Goal: Task Accomplishment & Management: Manage account settings

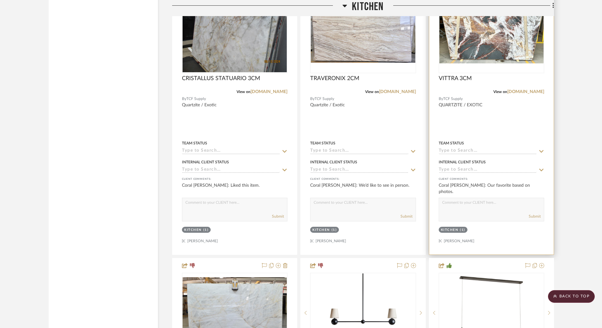
scroll to position [2269, 0]
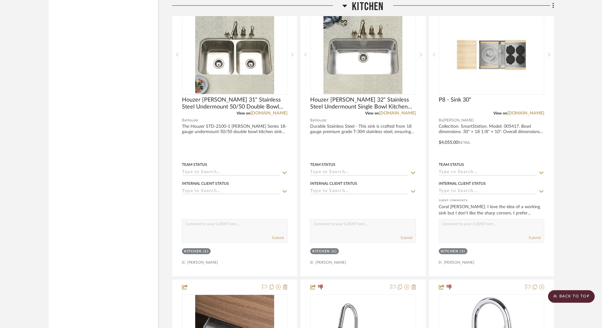
scroll to position [1377, 0]
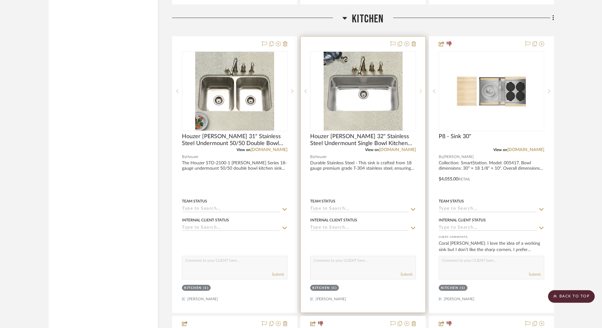
click at [422, 90] on sr-next-btn at bounding box center [420, 91] width 9 height 4
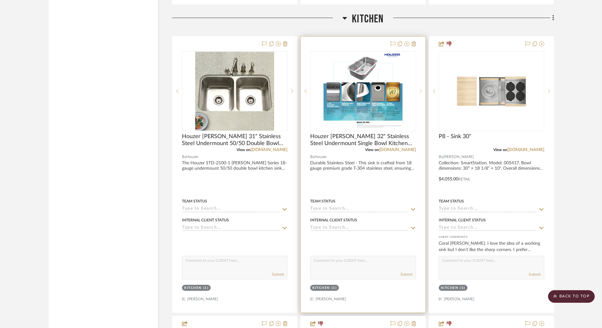
click at [422, 90] on sr-next-btn at bounding box center [420, 91] width 9 height 4
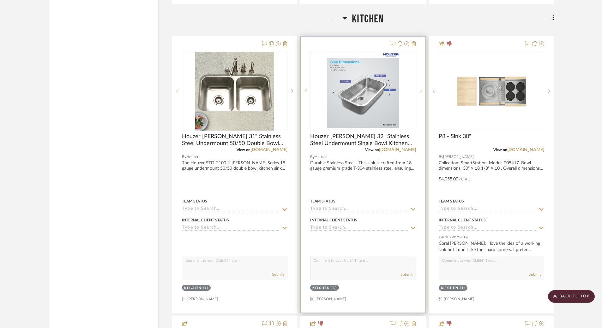
click at [422, 90] on sr-next-btn at bounding box center [420, 91] width 9 height 4
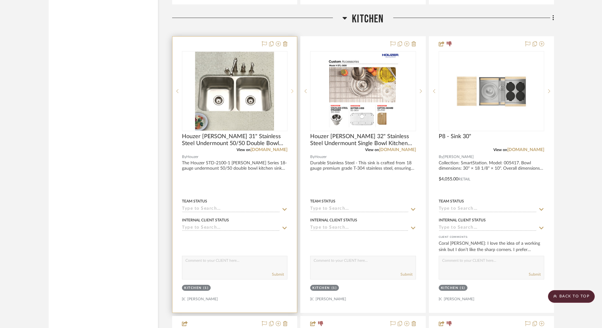
click at [293, 89] on icon at bounding box center [292, 91] width 2 height 4
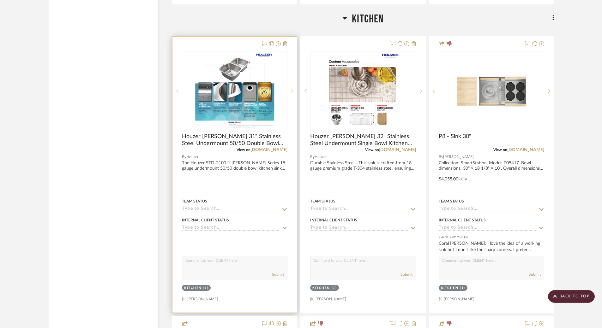
click at [293, 89] on icon at bounding box center [292, 91] width 2 height 4
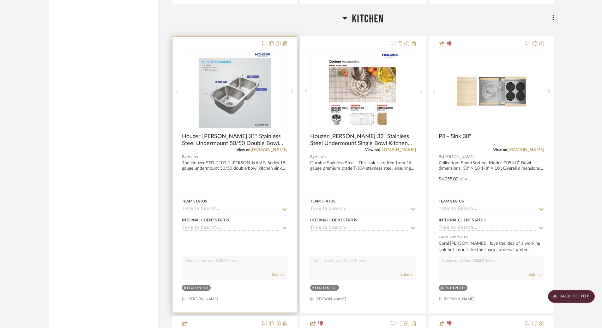
click at [293, 89] on icon at bounding box center [292, 91] width 2 height 4
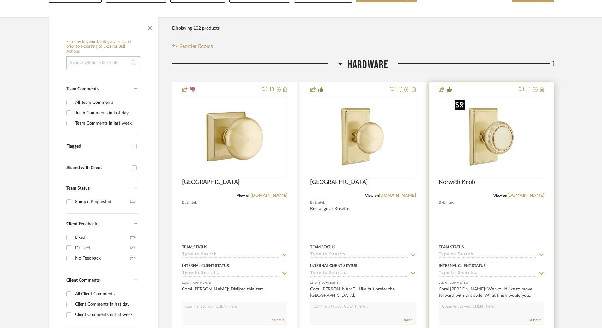
scroll to position [258, 0]
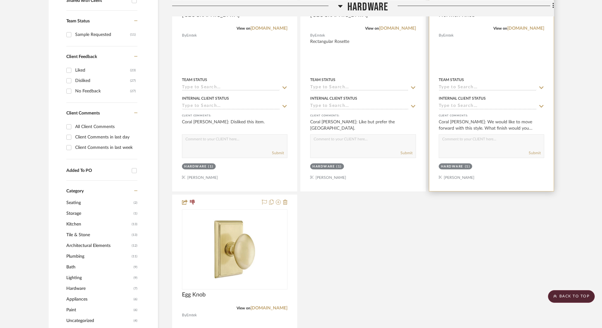
click at [491, 145] on textarea at bounding box center [491, 141] width 105 height 12
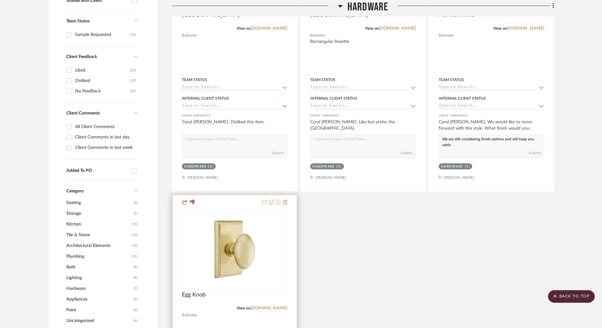
scroll to position [0, 0]
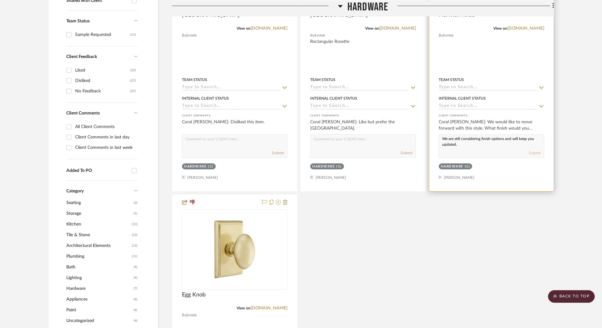
type textarea "We are still considering finish options and will keep you updated."
click at [538, 150] on button "Submit" at bounding box center [535, 153] width 12 height 6
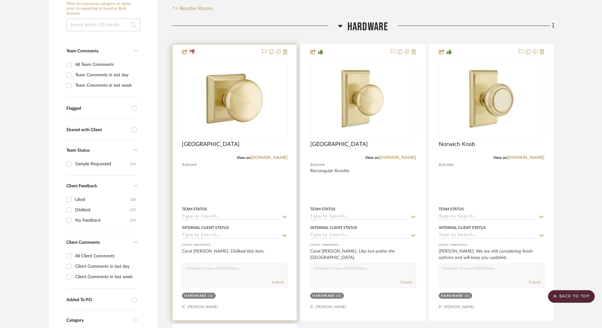
scroll to position [129, 0]
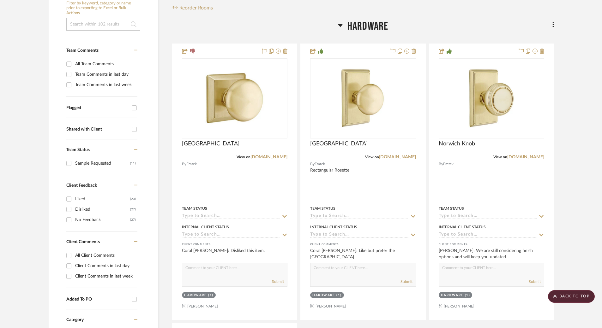
click at [110, 254] on div "All Client Comments" at bounding box center [105, 256] width 61 height 10
click at [74, 254] on input "All Client Comments" at bounding box center [69, 256] width 10 height 10
checkbox input "true"
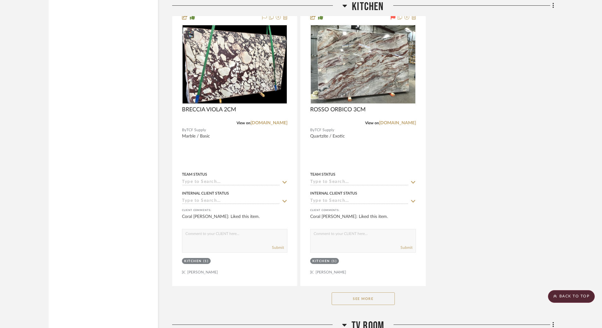
scroll to position [1913, 0]
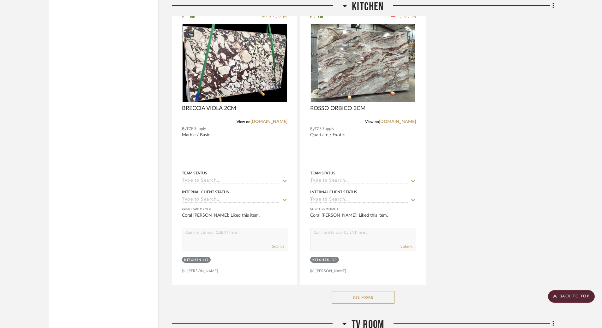
click at [362, 297] on button "See More" at bounding box center [363, 297] width 63 height 13
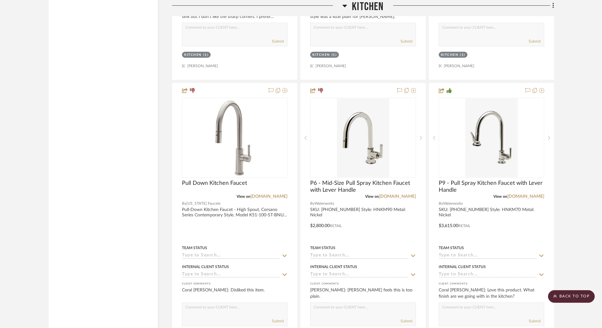
scroll to position [1554, 0]
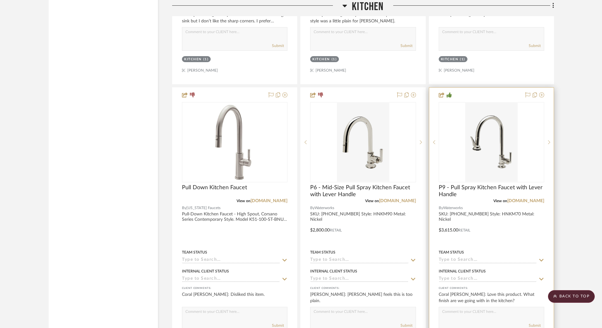
click at [482, 213] on div at bounding box center [491, 226] width 124 height 276
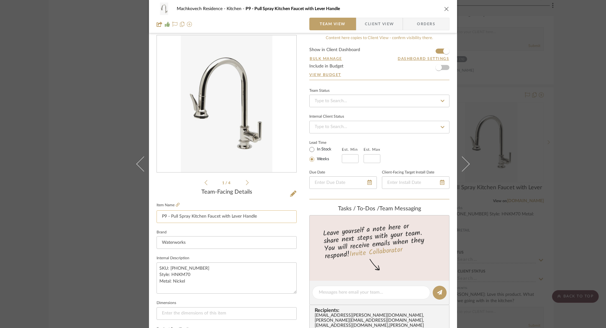
scroll to position [9, 0]
click at [176, 204] on icon at bounding box center [178, 203] width 4 height 4
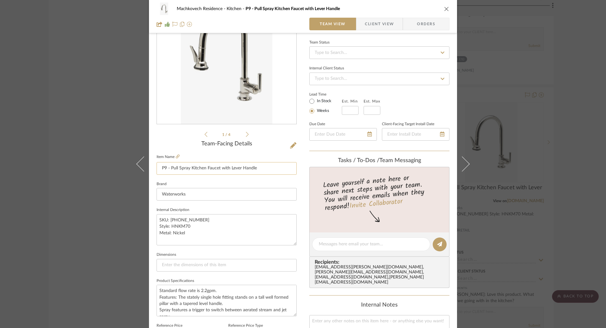
scroll to position [59, 0]
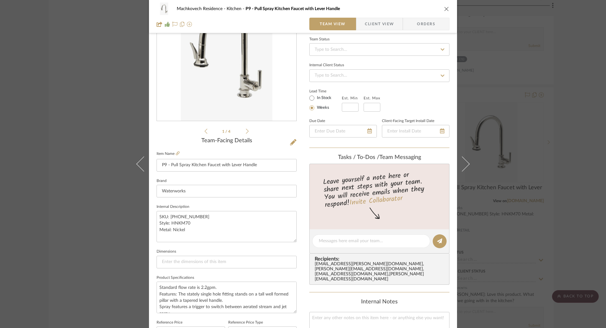
click at [246, 133] on icon at bounding box center [247, 131] width 3 height 5
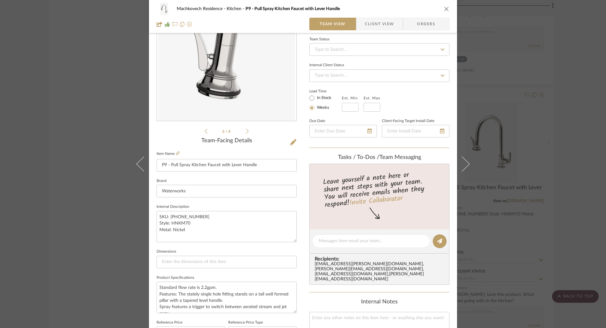
scroll to position [0, 0]
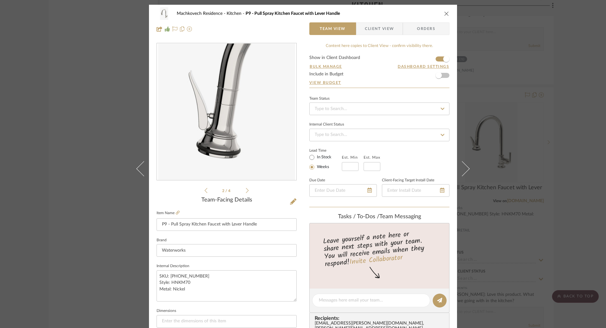
click at [243, 193] on li "2 / 4" at bounding box center [226, 191] width 39 height 8
click at [246, 193] on icon at bounding box center [247, 191] width 3 height 6
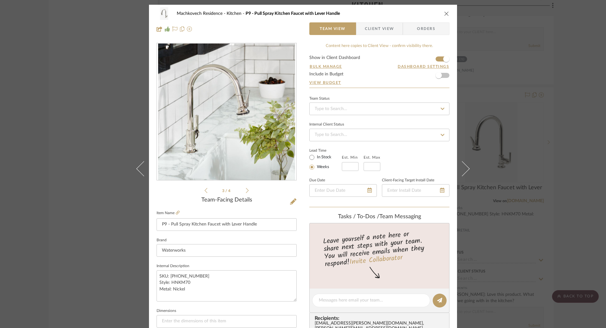
click at [246, 190] on icon at bounding box center [247, 191] width 3 height 6
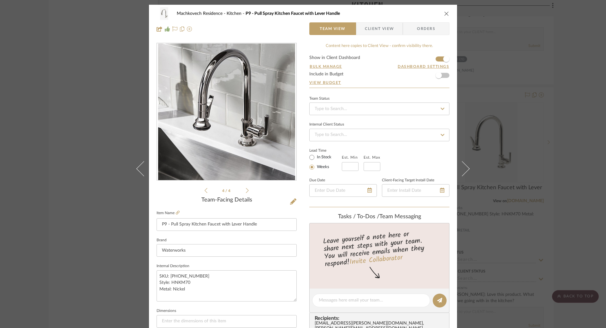
click at [246, 190] on icon at bounding box center [247, 191] width 3 height 6
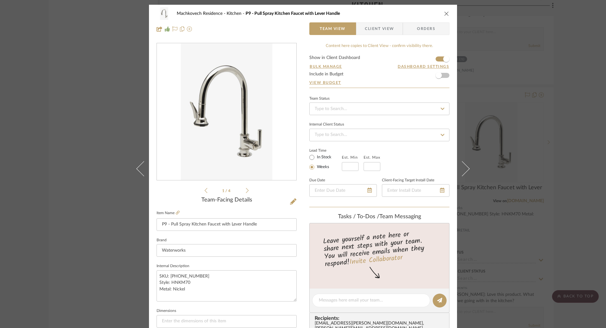
click at [246, 190] on icon at bounding box center [247, 191] width 3 height 6
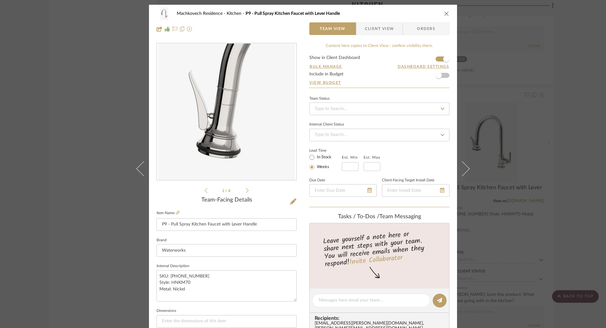
click at [205, 190] on icon at bounding box center [206, 191] width 3 height 6
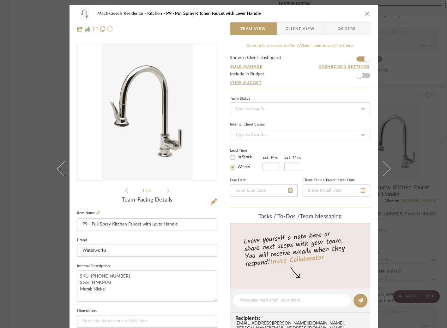
click at [365, 11] on icon "close" at bounding box center [367, 13] width 5 height 5
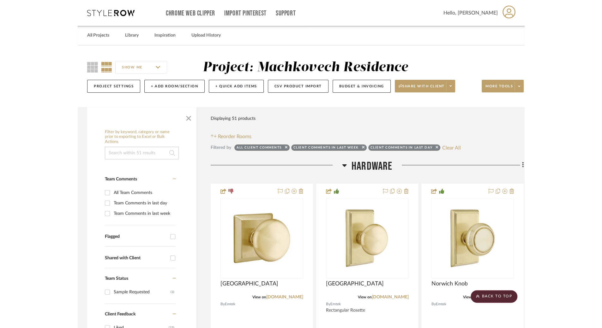
scroll to position [1554, 0]
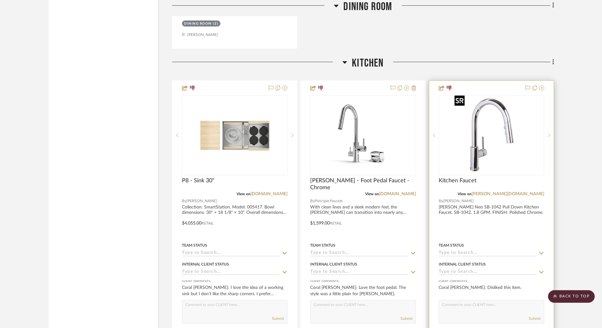
scroll to position [1283, 0]
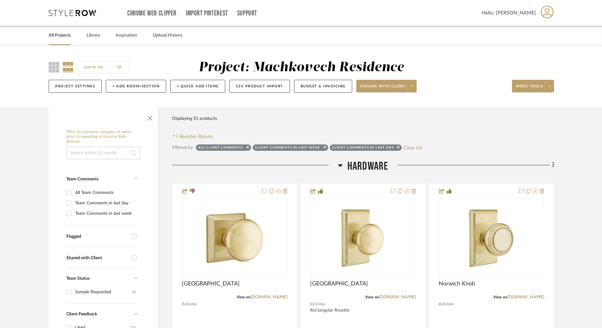
click at [63, 33] on link "All Projects" at bounding box center [60, 35] width 22 height 9
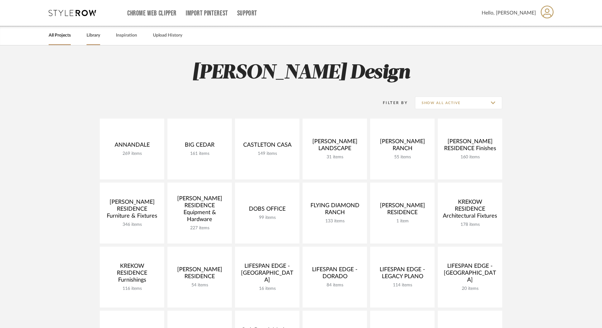
click at [92, 37] on link "Library" at bounding box center [94, 35] width 14 height 9
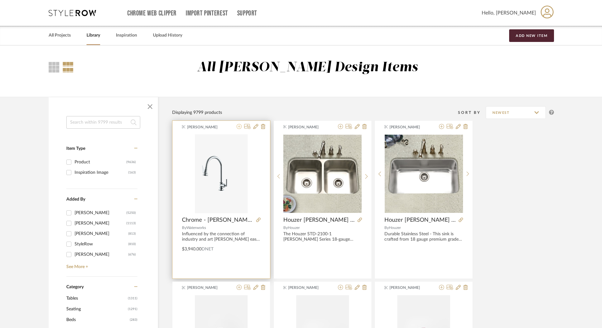
click at [237, 129] on icon at bounding box center [238, 126] width 5 height 5
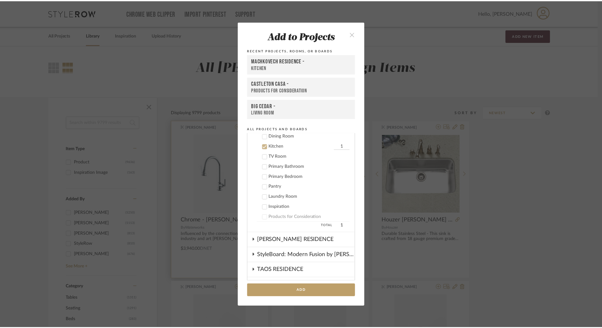
scroll to position [329, 0]
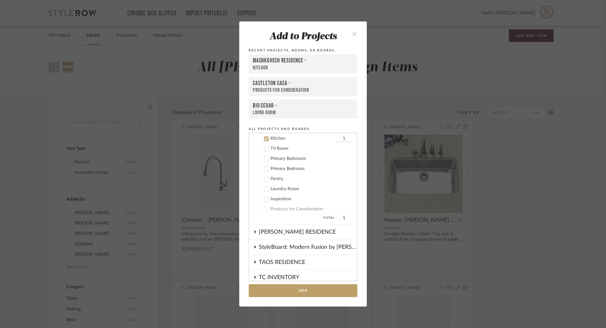
click at [322, 66] on div "Kitchen" at bounding box center [303, 68] width 100 height 7
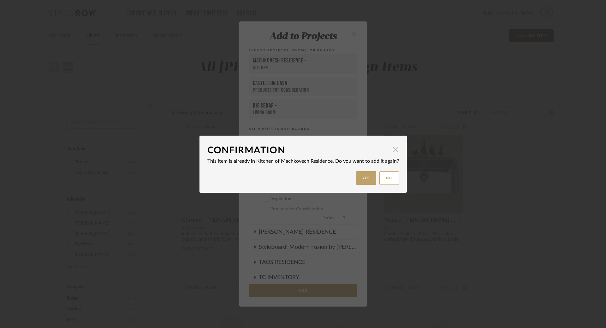
click at [394, 151] on span "button" at bounding box center [396, 150] width 13 height 13
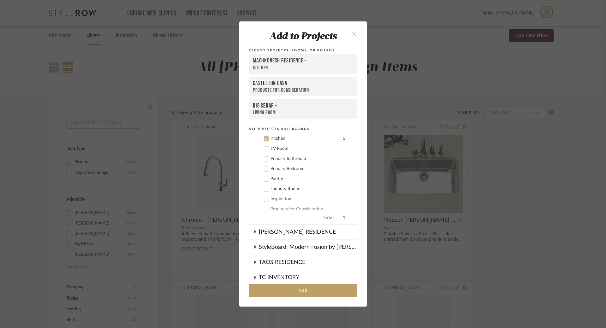
click at [354, 34] on icon "close" at bounding box center [354, 33] width 5 height 5
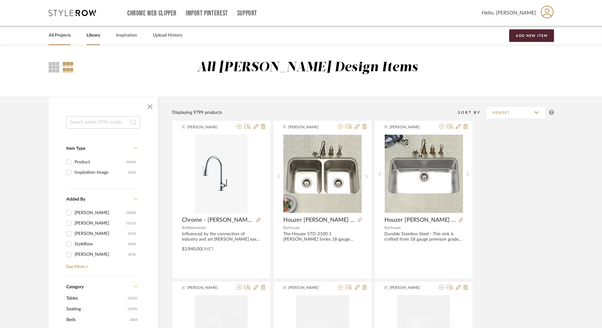
click at [63, 35] on link "All Projects" at bounding box center [60, 35] width 22 height 9
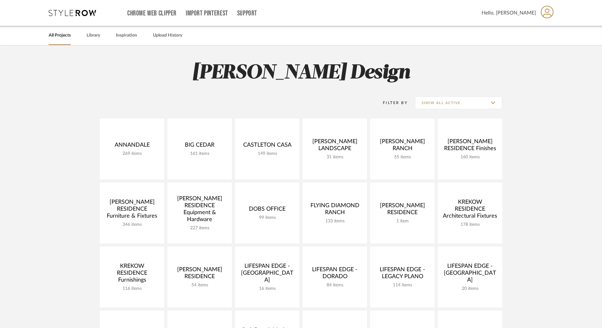
scroll to position [168, 0]
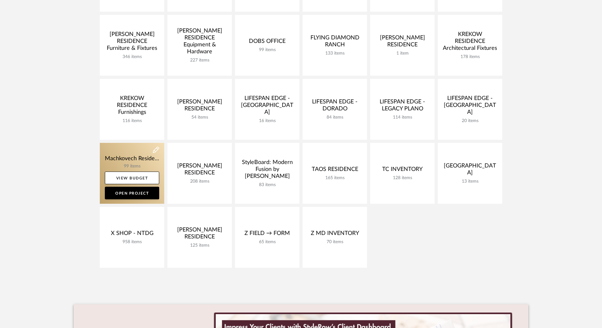
click at [123, 159] on link at bounding box center [132, 173] width 64 height 61
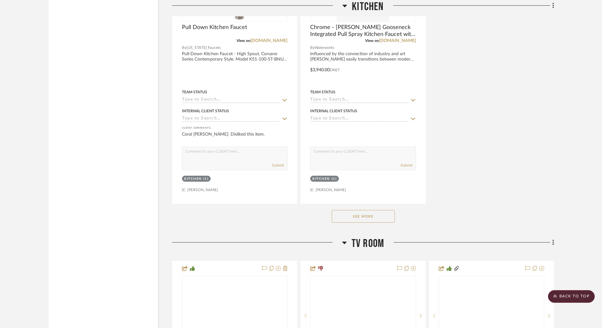
scroll to position [2049, 0]
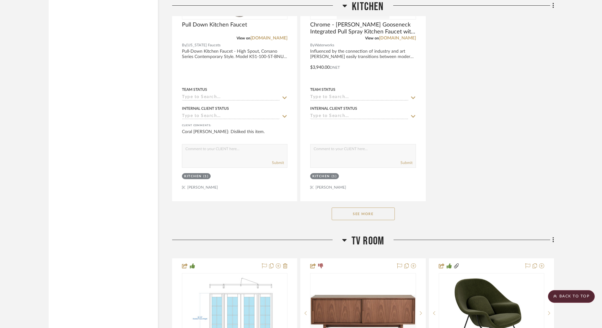
click at [376, 208] on button "See More" at bounding box center [363, 214] width 63 height 13
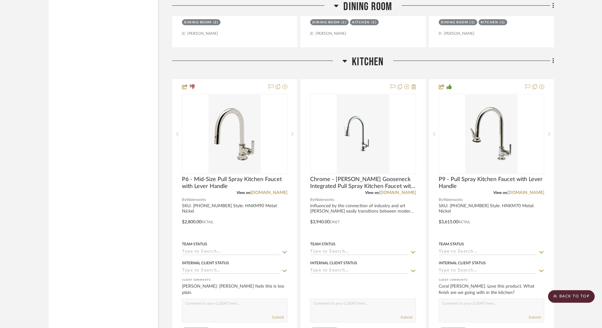
scroll to position [1331, 0]
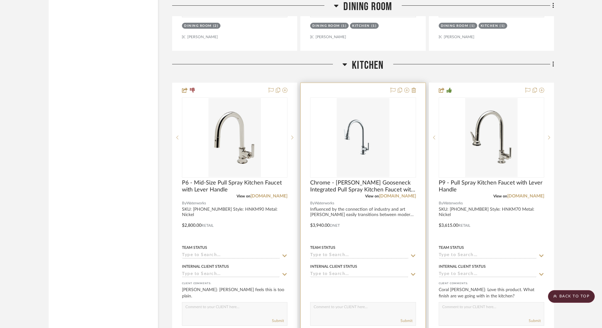
click at [361, 211] on div at bounding box center [363, 221] width 124 height 276
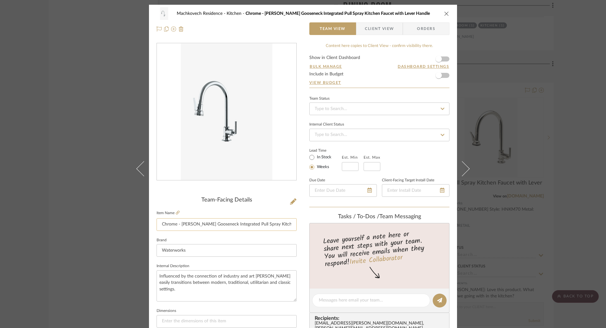
click at [228, 221] on input "Chrome - Henry Gooseneck Integrated Pull Spray Kitchen Faucet with Lever Handle" at bounding box center [227, 225] width 140 height 13
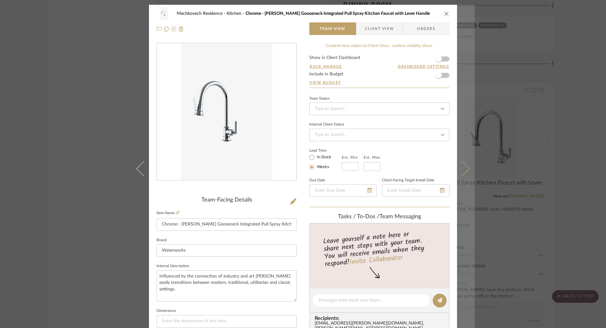
click at [465, 171] on icon at bounding box center [462, 168] width 15 height 15
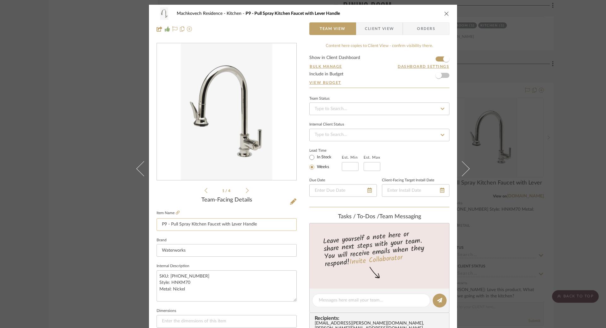
click at [226, 225] on input "P9 - Pull Spray Kitchen Faucet with Lever Handle" at bounding box center [227, 225] width 140 height 13
click at [225, 225] on input "P9 - Pull Spray Kitchen Faucet with Lever Handle" at bounding box center [227, 225] width 140 height 13
paste input "Chrome - Henry Gooseneck Integrated"
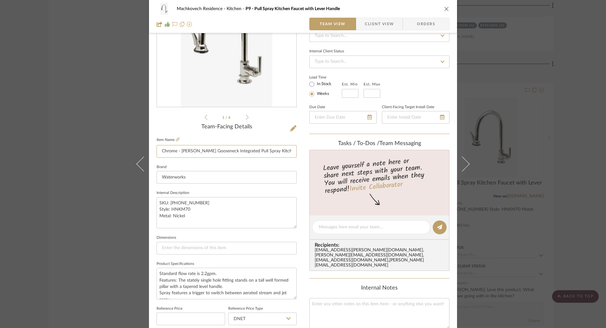
scroll to position [74, 0]
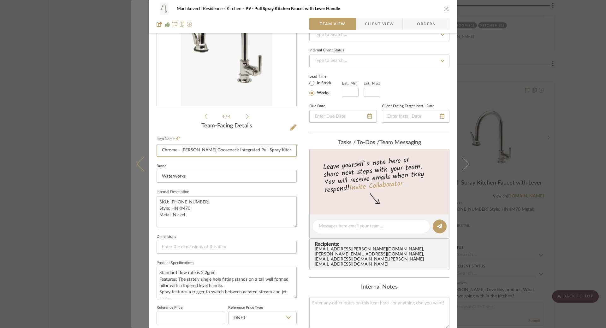
drag, startPoint x: 175, startPoint y: 150, endPoint x: 146, endPoint y: 148, distance: 28.8
click at [146, 148] on mat-dialog-content "Machkovech Residence Kitchen P9 - Pull Spray Kitchen Faucet with Lever Handle T…" at bounding box center [303, 222] width 344 height 583
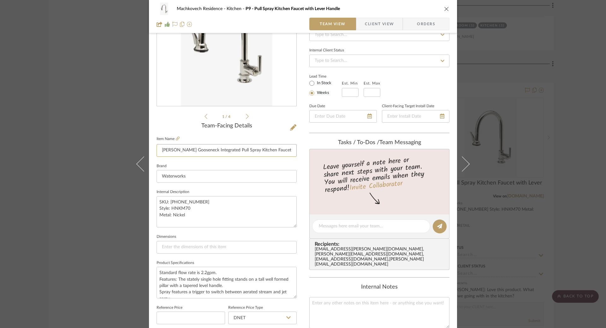
type input "Nickel - Henry Gooseneck Integrated Pull Spray Kitchen Faucet with Lever Handle"
click at [263, 185] on sr-form-field "Brand Waterworks" at bounding box center [227, 175] width 140 height 26
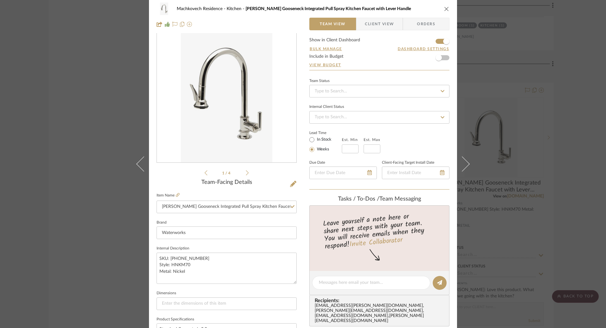
scroll to position [0, 0]
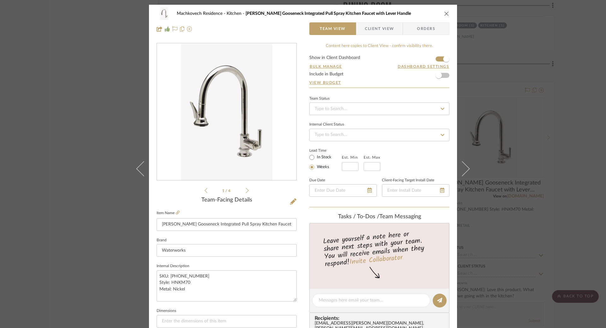
click at [382, 27] on span "Client View" at bounding box center [379, 28] width 29 height 13
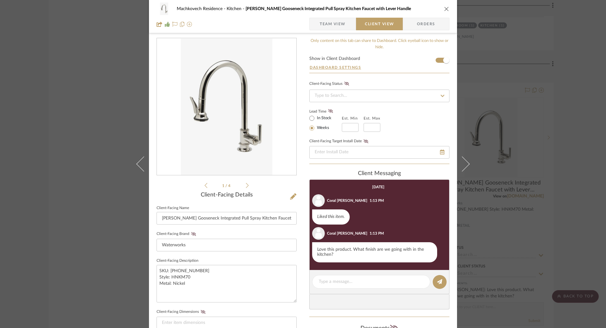
scroll to position [49, 0]
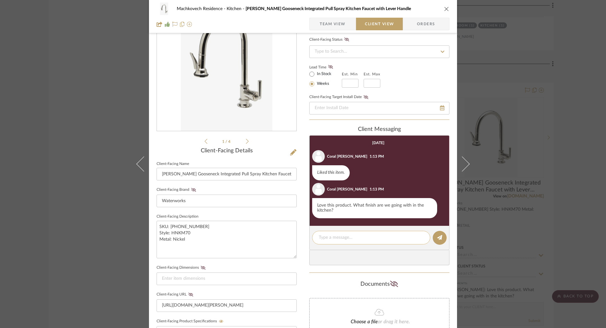
click at [370, 237] on textarea at bounding box center [371, 238] width 105 height 7
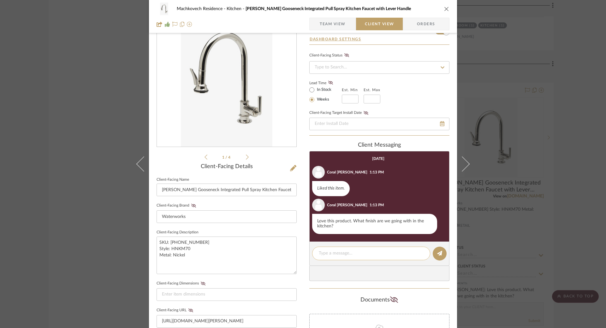
scroll to position [33, 0]
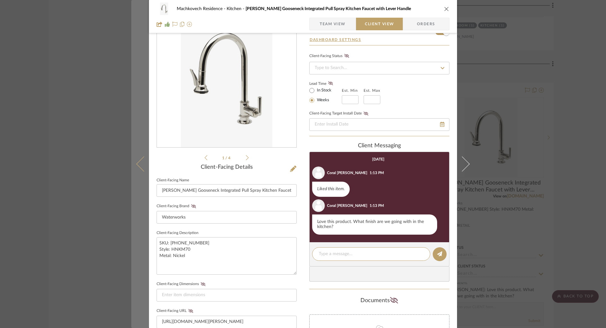
type textarea "E"
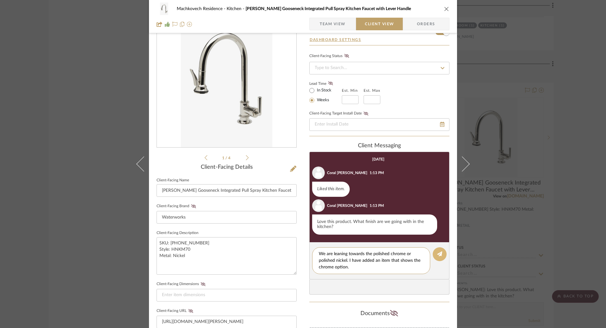
type textarea "We are leaning towards the polished chrome or polished nickel. I have added an …"
click at [439, 253] on icon at bounding box center [439, 254] width 5 height 5
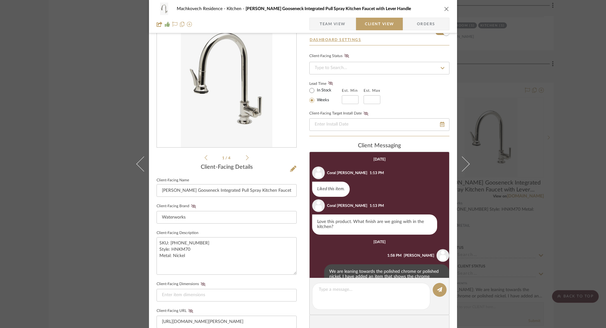
scroll to position [14, 0]
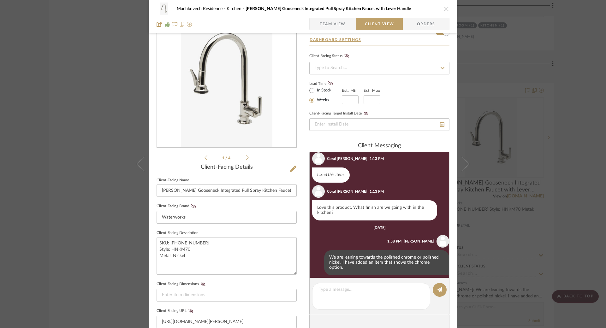
click at [445, 8] on icon "close" at bounding box center [446, 8] width 5 height 5
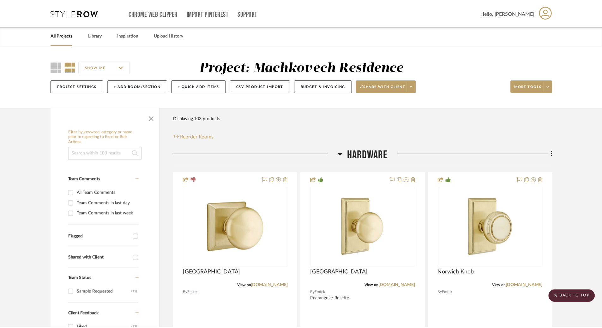
scroll to position [1331, 0]
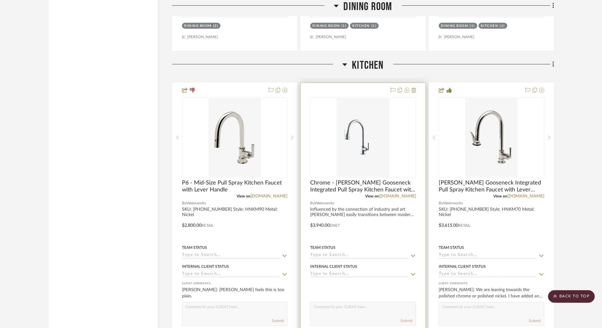
click at [383, 211] on div at bounding box center [363, 221] width 124 height 276
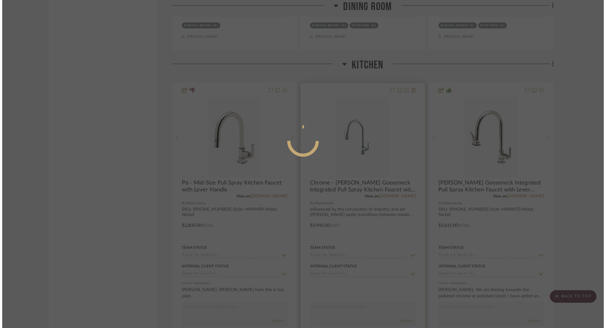
scroll to position [0, 0]
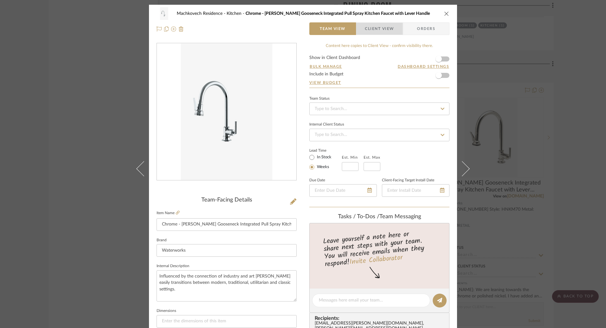
click at [385, 30] on span "Client View" at bounding box center [379, 28] width 29 height 13
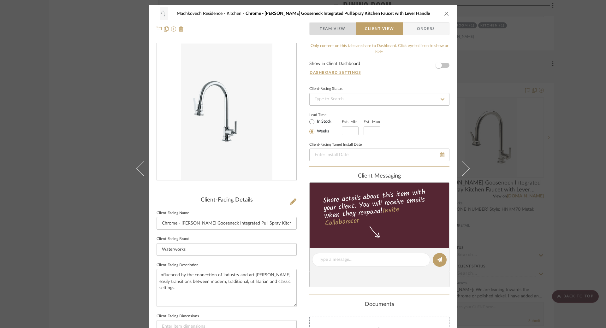
click at [341, 34] on span "Team View" at bounding box center [333, 28] width 26 height 13
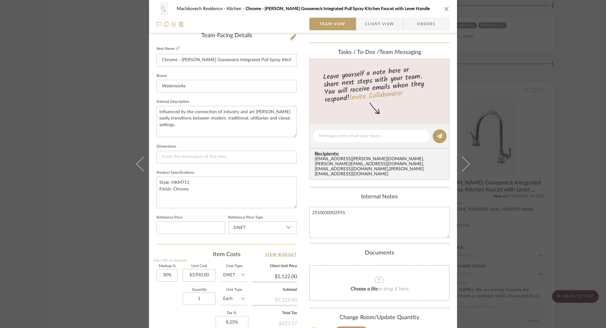
scroll to position [258, 0]
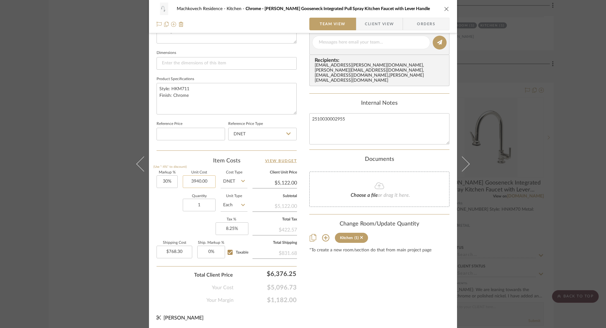
click at [200, 181] on input "3940.00" at bounding box center [199, 182] width 33 height 13
type input "$0.00"
click at [345, 271] on div "Content here copies to Client View - confirm visibility there. Show in Client D…" at bounding box center [379, 45] width 140 height 520
type input "$0.00"
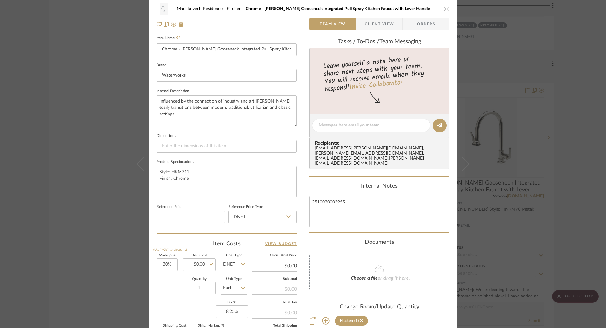
scroll to position [0, 0]
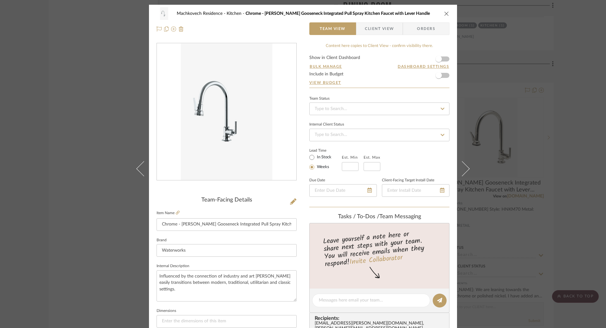
click at [380, 26] on span "Client View" at bounding box center [379, 28] width 29 height 13
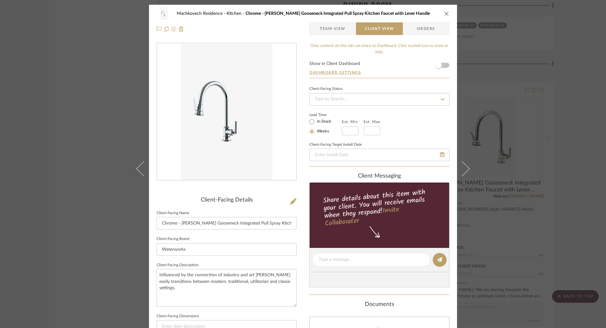
click at [329, 27] on span "Team View" at bounding box center [333, 28] width 26 height 13
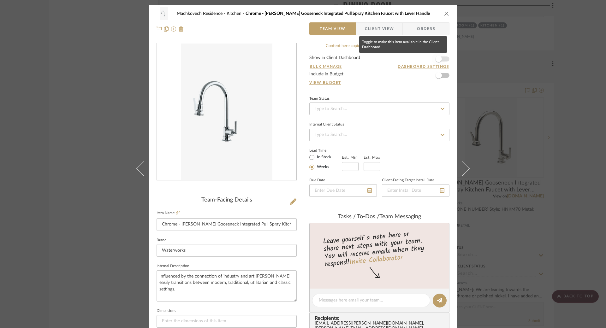
click at [440, 59] on span "button" at bounding box center [439, 59] width 6 height 6
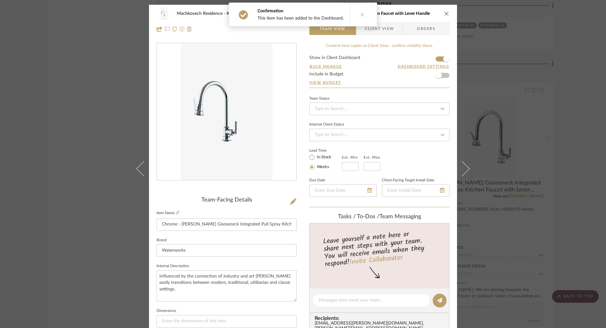
click at [445, 14] on icon "close" at bounding box center [446, 13] width 5 height 5
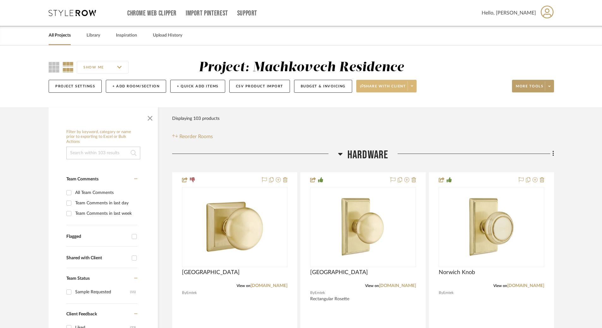
click at [410, 90] on span at bounding box center [411, 85] width 9 height 9
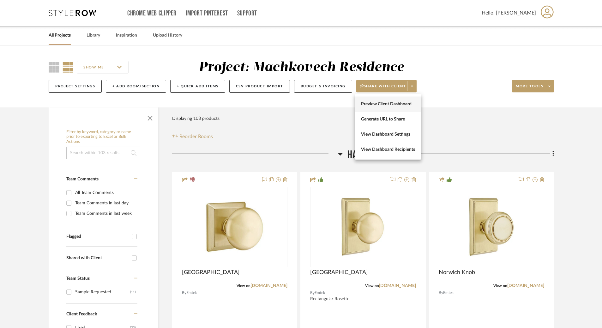
click at [390, 104] on span "Preview Client Dashboard" at bounding box center [388, 104] width 54 height 5
click at [63, 35] on link "All Projects" at bounding box center [60, 35] width 22 height 9
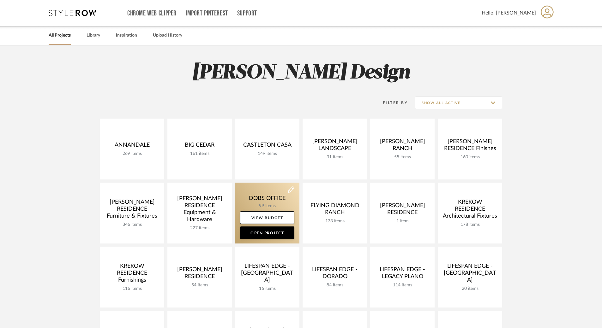
click at [258, 192] on link at bounding box center [267, 213] width 64 height 61
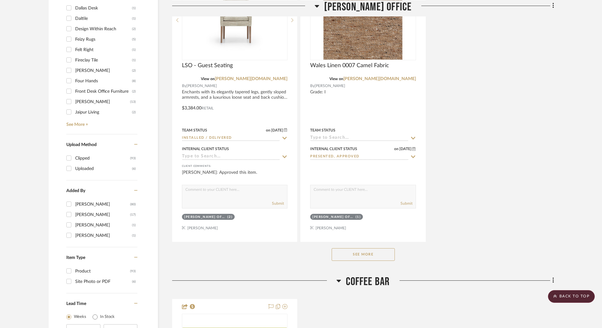
scroll to position [810, 0]
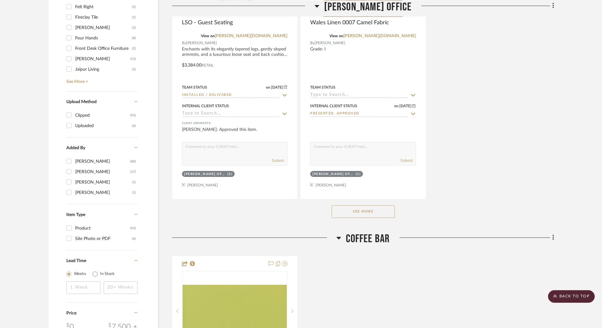
click at [389, 213] on button "See More" at bounding box center [363, 212] width 63 height 13
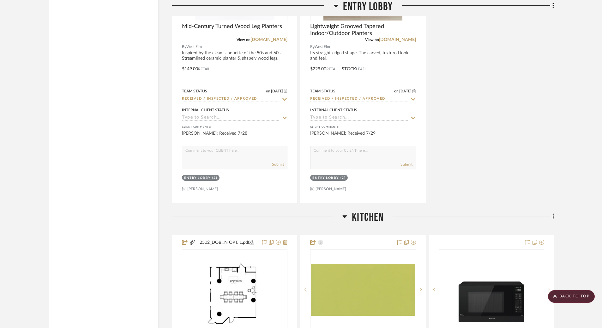
scroll to position [2090, 0]
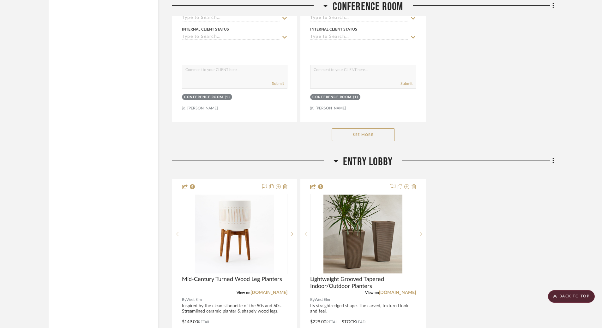
click at [358, 133] on button "See More" at bounding box center [363, 135] width 63 height 13
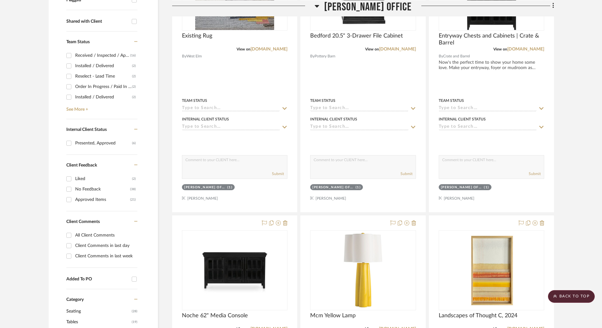
scroll to position [338, 0]
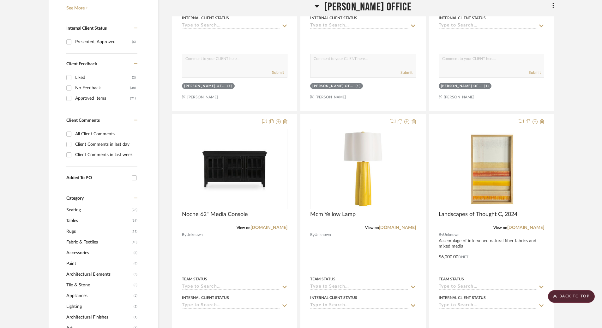
click at [97, 145] on div "Client Comments in last day" at bounding box center [105, 145] width 61 height 10
click at [74, 145] on input "Client Comments in last day" at bounding box center [69, 145] width 10 height 10
checkbox input "true"
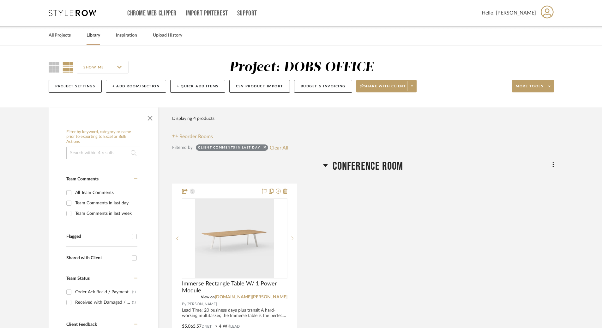
click at [87, 33] on link "Library" at bounding box center [94, 35] width 14 height 9
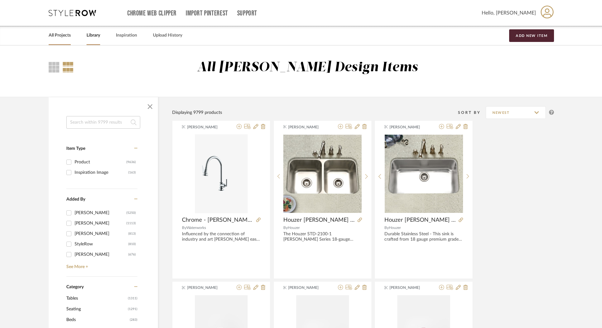
click at [67, 39] on link "All Projects" at bounding box center [60, 35] width 22 height 9
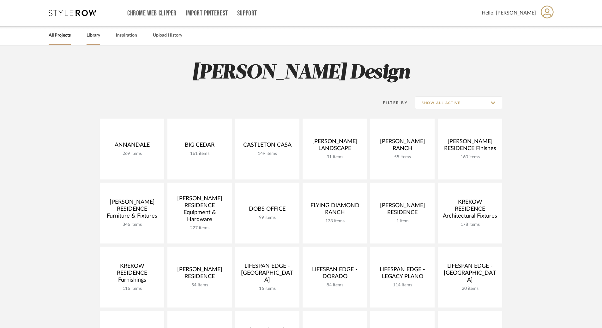
click at [92, 36] on link "Library" at bounding box center [94, 35] width 14 height 9
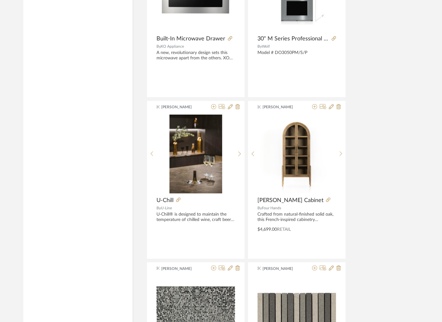
scroll to position [2282, 0]
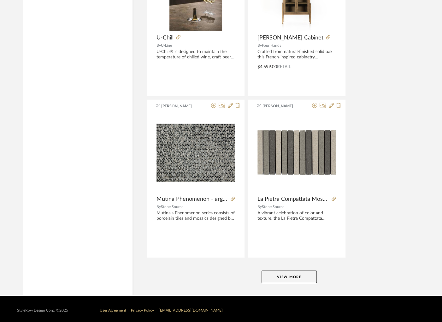
click at [295, 273] on button "View More" at bounding box center [289, 277] width 55 height 13
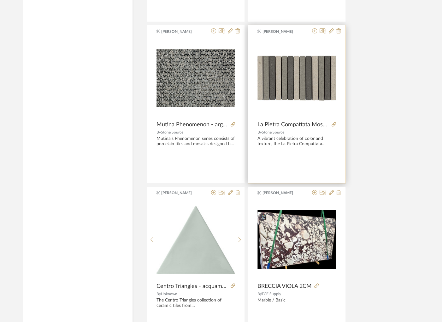
scroll to position [2430, 0]
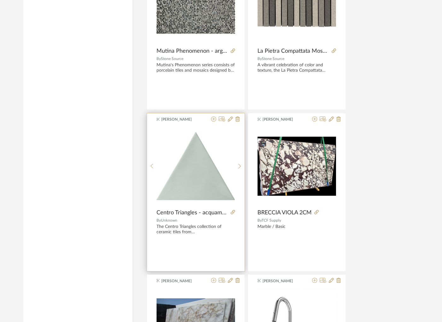
click at [220, 231] on div "The Centro Triangles collection of ceramic tiles from Ceramica Centro is a capt…" at bounding box center [196, 229] width 79 height 11
click at [197, 212] on span "Centro Triangles - acquamarina" at bounding box center [193, 212] width 72 height 7
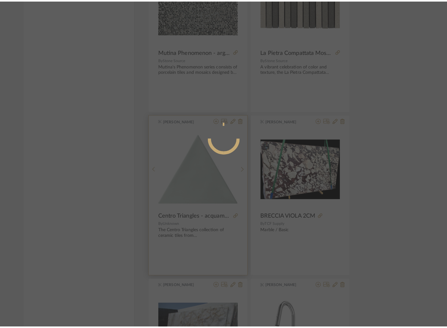
scroll to position [0, 0]
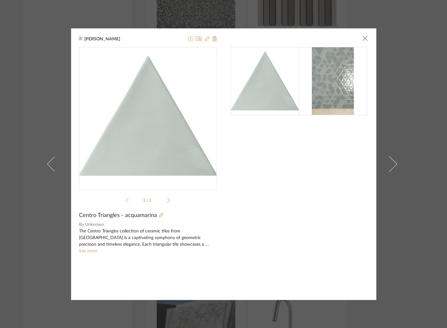
click at [205, 38] on icon at bounding box center [207, 38] width 5 height 5
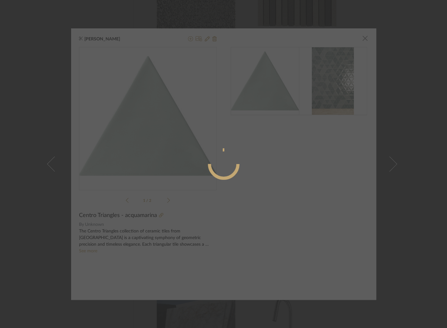
radio input "true"
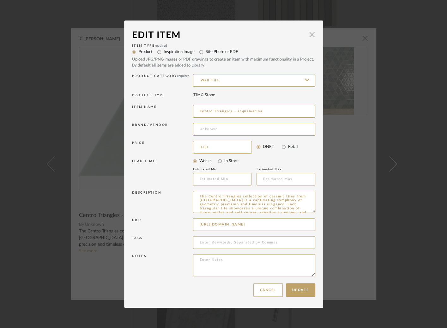
click at [216, 145] on input "0.00" at bounding box center [222, 147] width 59 height 13
click at [286, 157] on mat-radio-group "Weeks In Stock" at bounding box center [254, 161] width 122 height 9
click at [229, 145] on input "1676.00" at bounding box center [222, 147] width 59 height 13
type input "$16.76"
click at [167, 291] on div "Update Cancel" at bounding box center [223, 290] width 183 height 20
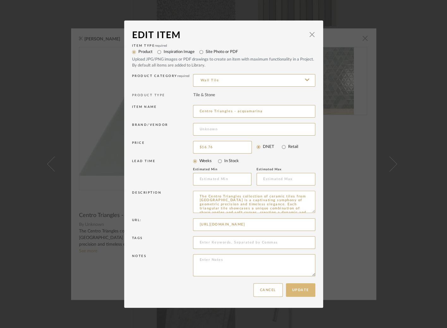
click at [305, 288] on button "Update" at bounding box center [300, 291] width 29 height 14
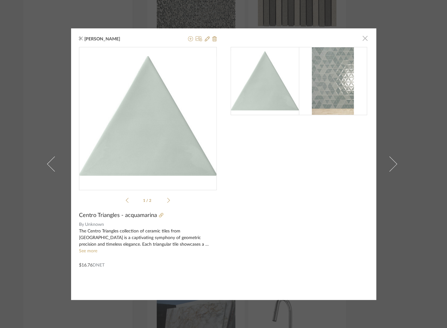
click at [362, 41] on span "button" at bounding box center [365, 38] width 13 height 13
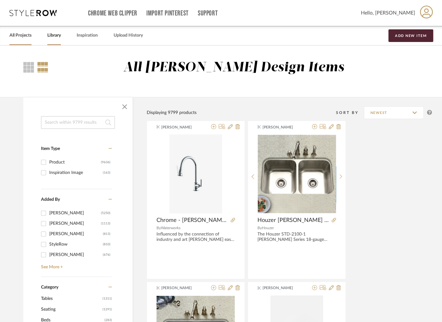
click at [27, 34] on link "All Projects" at bounding box center [20, 35] width 22 height 9
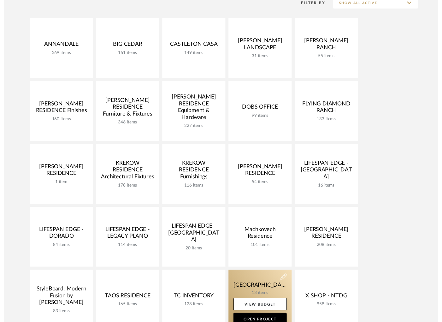
scroll to position [135, 0]
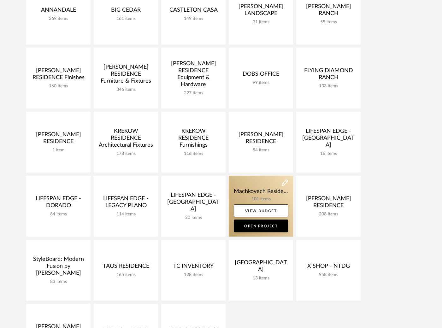
click at [265, 194] on link at bounding box center [261, 206] width 64 height 61
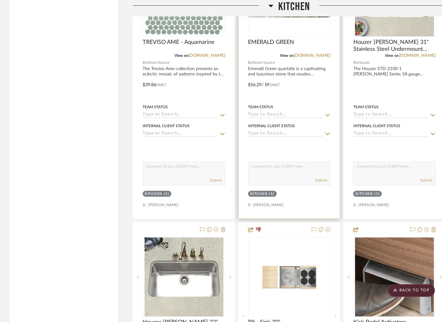
scroll to position [1390, 0]
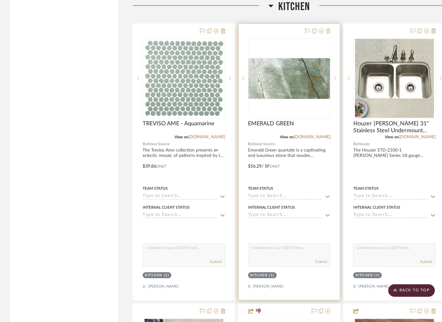
click at [329, 28] on icon at bounding box center [328, 30] width 4 height 5
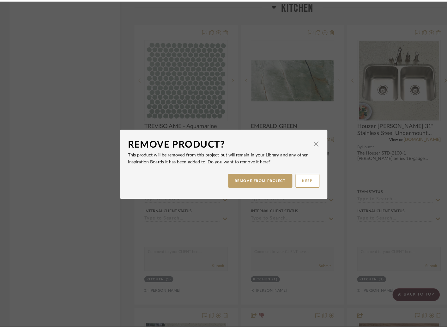
scroll to position [0, 0]
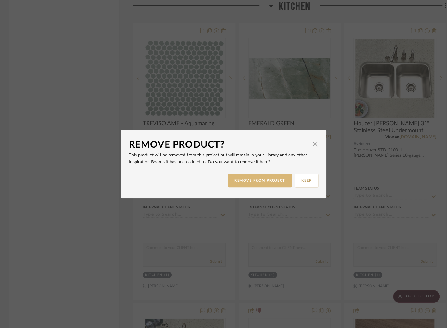
click at [263, 182] on button "REMOVE FROM PROJECT" at bounding box center [259, 181] width 63 height 14
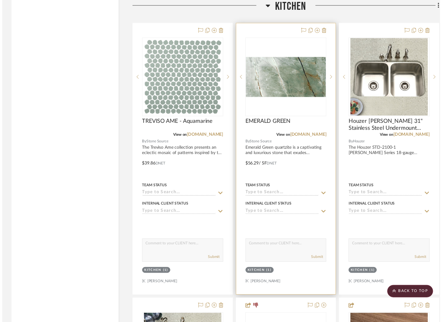
scroll to position [1390, 0]
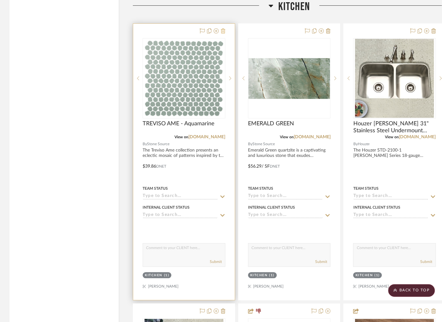
click at [225, 28] on icon at bounding box center [223, 30] width 4 height 5
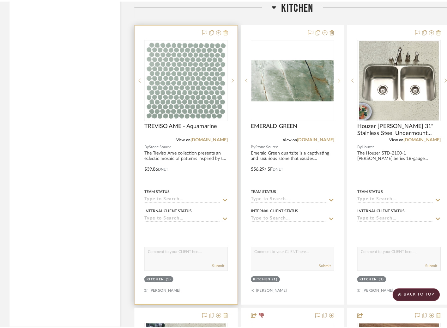
scroll to position [0, 0]
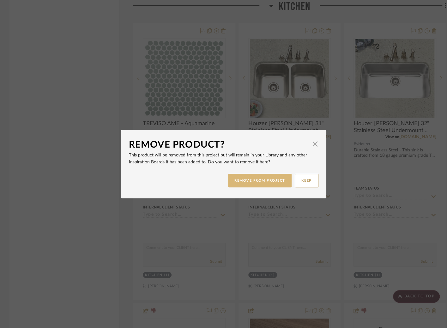
click at [252, 178] on button "REMOVE FROM PROJECT" at bounding box center [259, 181] width 63 height 14
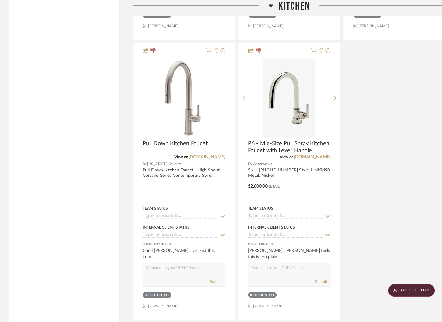
scroll to position [2207, 0]
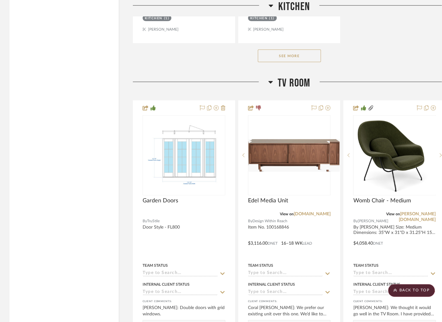
click at [296, 50] on button "See More" at bounding box center [289, 56] width 63 height 13
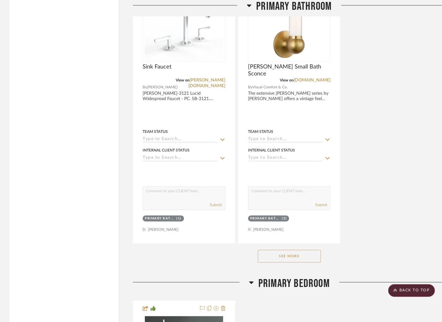
scroll to position [5774, 0]
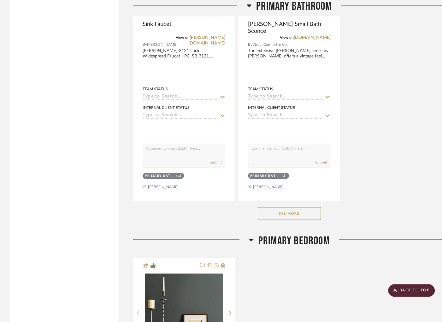
click at [307, 207] on button "See More" at bounding box center [289, 213] width 63 height 13
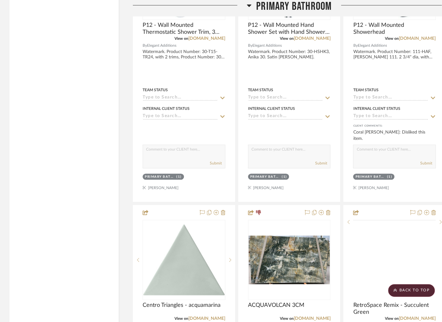
scroll to position [7082, 0]
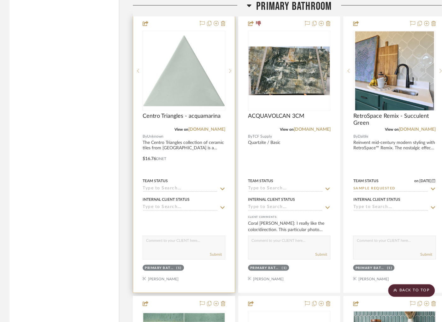
click at [192, 141] on div at bounding box center [184, 154] width 102 height 276
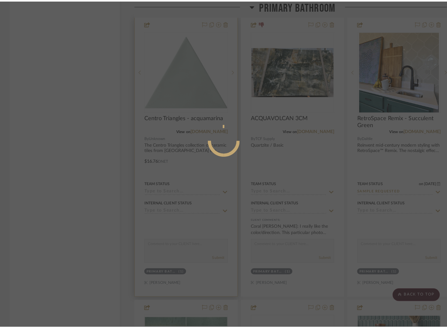
scroll to position [0, 0]
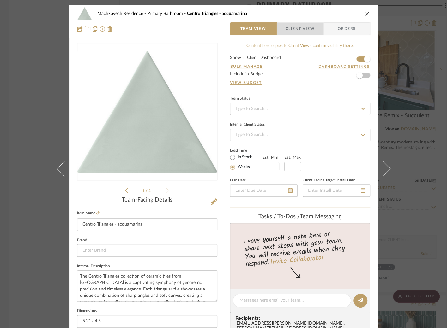
click at [300, 27] on span "Client View" at bounding box center [299, 28] width 29 height 13
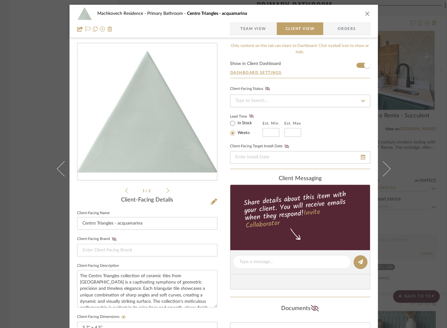
scroll to position [201, 0]
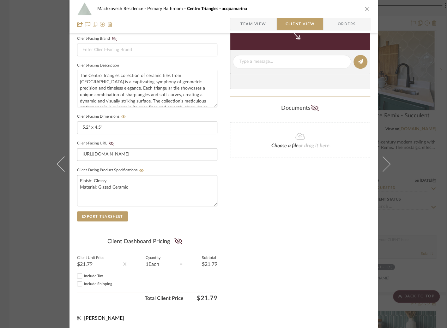
click at [365, 9] on icon "close" at bounding box center [367, 8] width 5 height 5
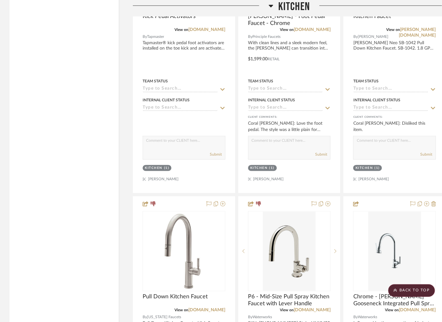
scroll to position [0, 0]
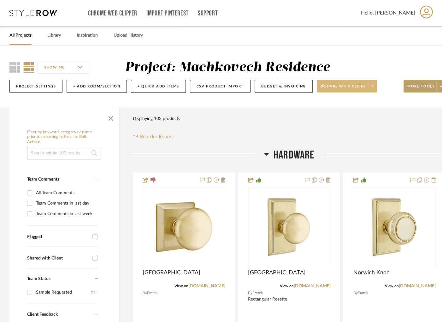
click at [374, 89] on span at bounding box center [372, 85] width 9 height 9
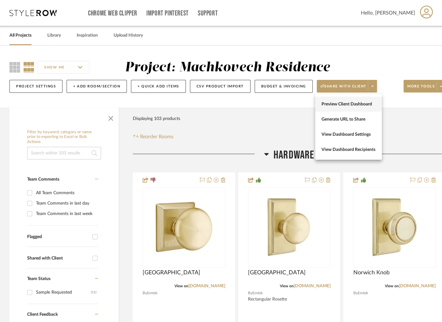
click at [351, 108] on button "Preview Client Dashboard" at bounding box center [348, 104] width 67 height 15
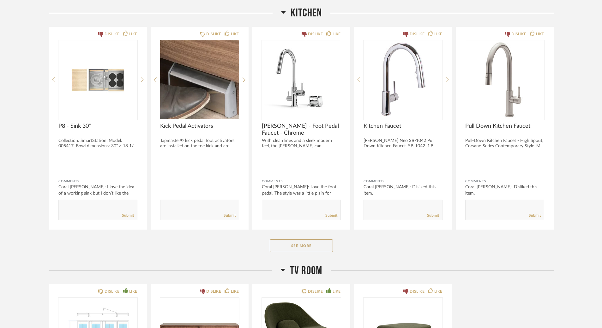
scroll to position [535, 0]
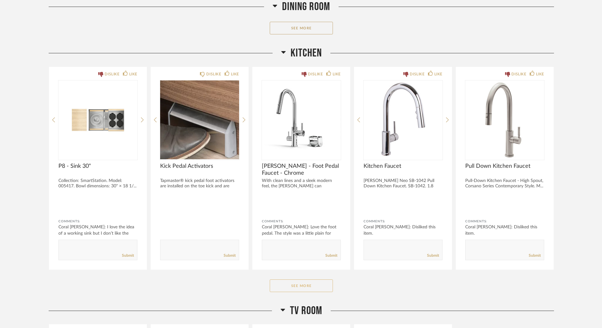
click at [307, 287] on button "See More" at bounding box center [301, 286] width 63 height 13
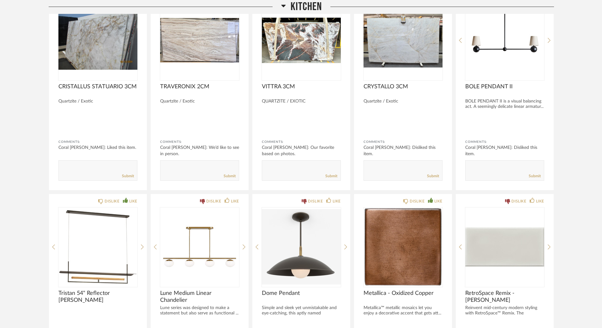
scroll to position [0, 0]
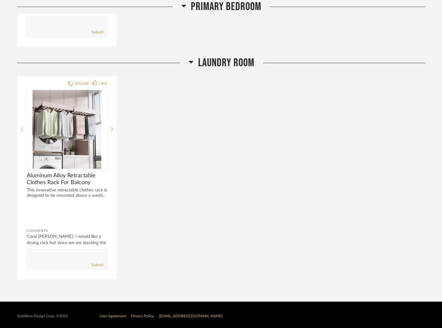
scroll to position [1099, 0]
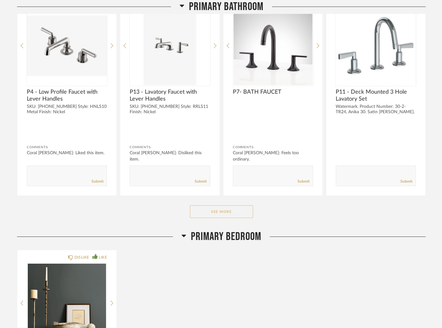
click at [210, 207] on button "See More" at bounding box center [221, 212] width 63 height 13
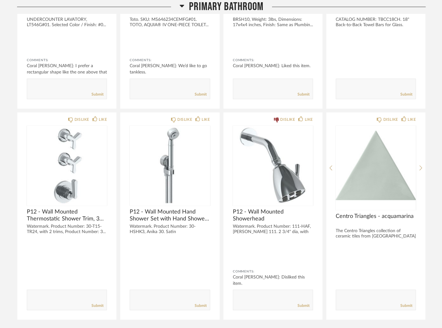
scroll to position [1793, 0]
